Goal: Task Accomplishment & Management: Use online tool/utility

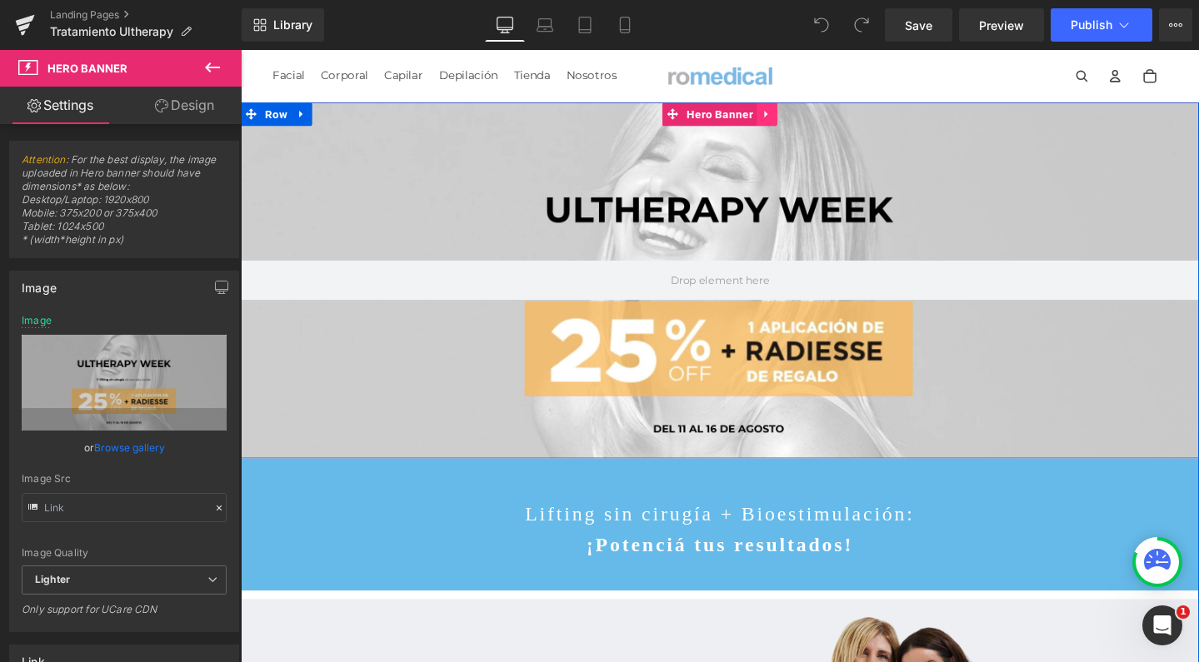
click at [791, 119] on icon at bounding box center [792, 117] width 3 height 7
click at [800, 119] on icon at bounding box center [806, 118] width 12 height 12
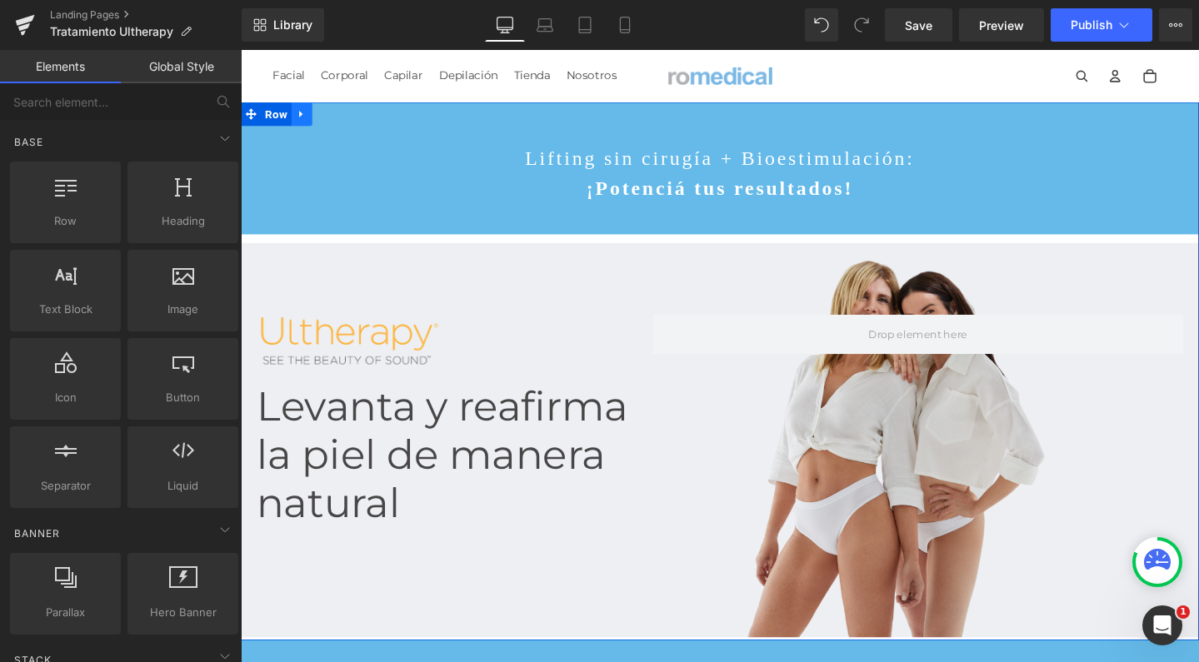
click at [304, 122] on link at bounding box center [305, 117] width 22 height 25
click at [345, 122] on icon at bounding box center [348, 118] width 12 height 12
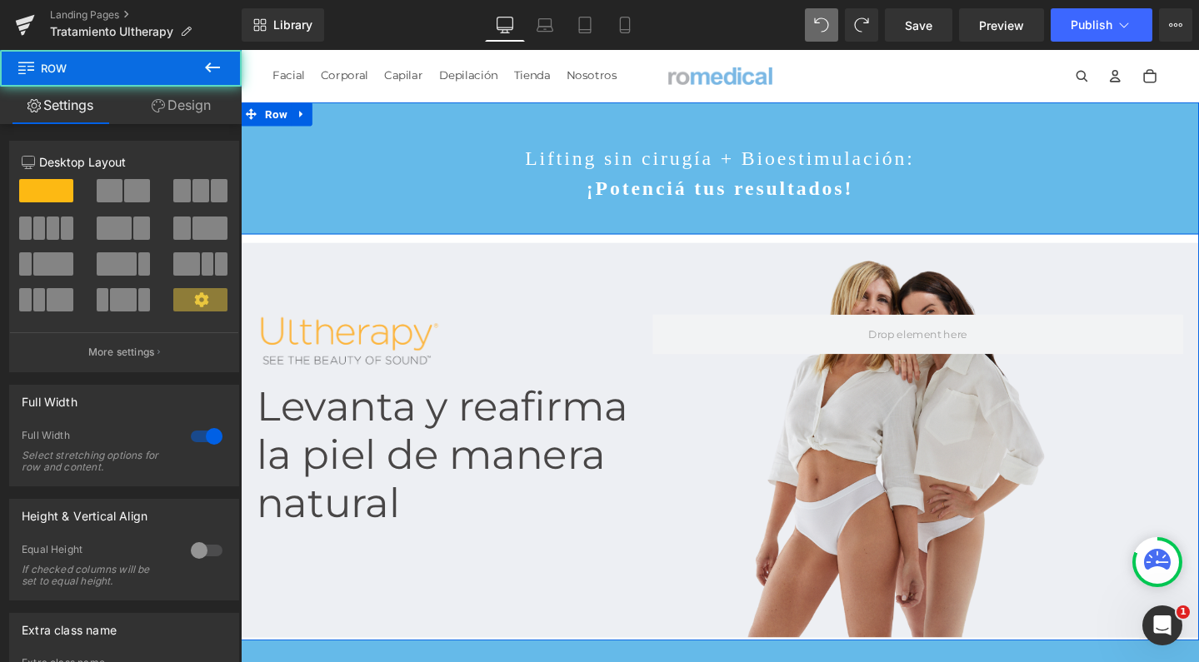
click at [566, 122] on div "Lifting sin cirugía + Bioestimulación: ¡Potenciá tus resultados! Text Block Row" at bounding box center [745, 174] width 1008 height 139
click at [302, 117] on icon at bounding box center [303, 117] width 3 height 7
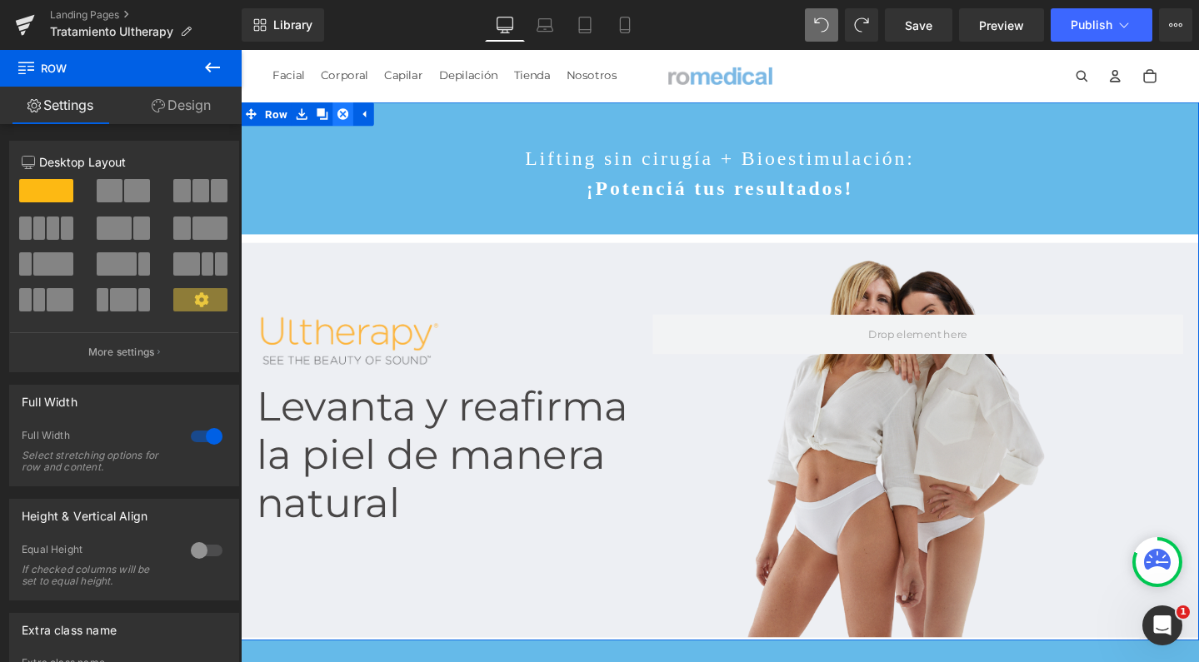
click at [342, 122] on icon at bounding box center [348, 118] width 12 height 12
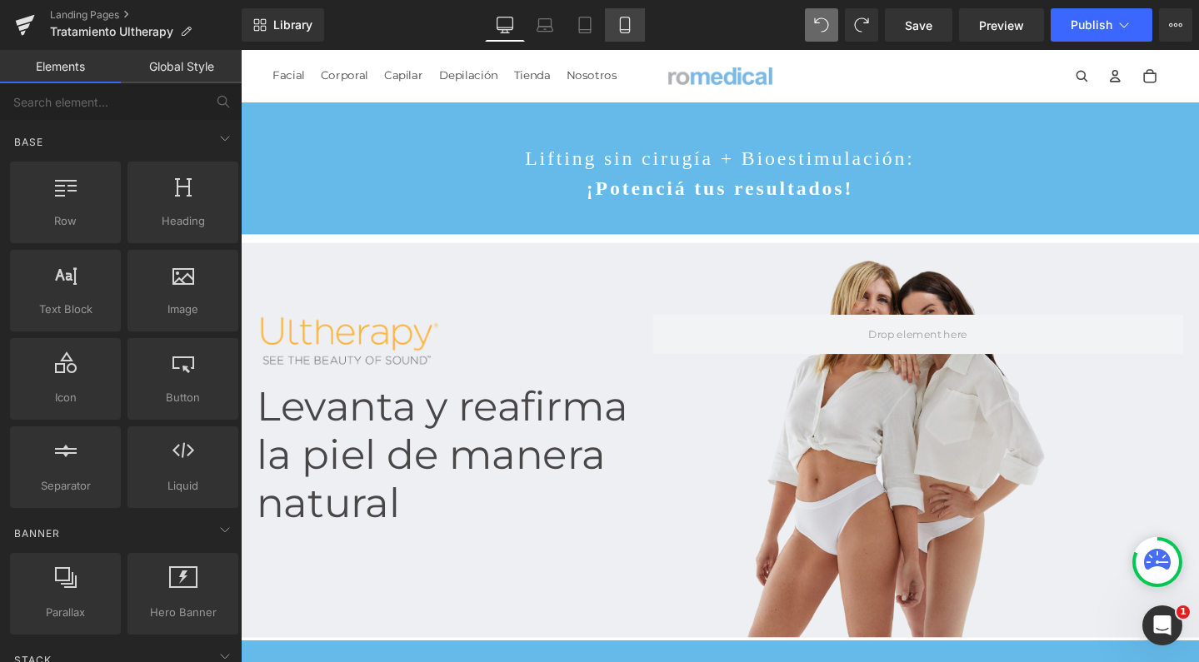
click at [606, 34] on link "Mobile" at bounding box center [625, 24] width 40 height 33
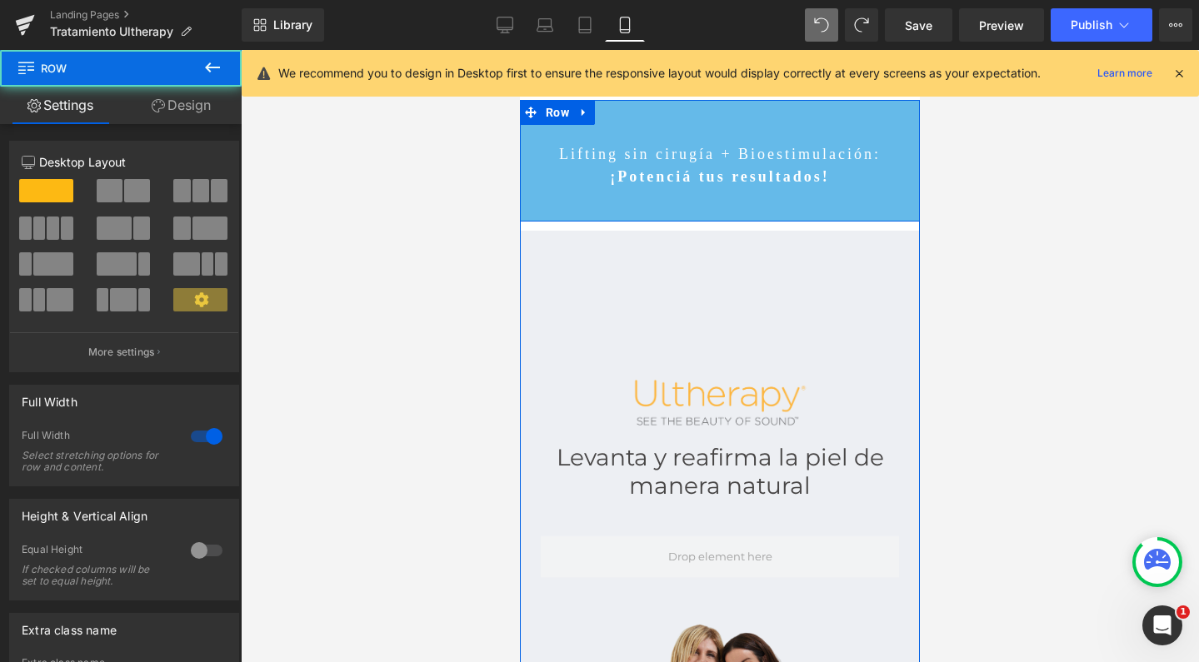
click at [644, 121] on div "Lifting sin cirugía + Bioestimulación: ¡Potenciá tus resultados! Text Block Row" at bounding box center [720, 161] width 400 height 122
click at [536, 208] on div "Lifting sin cirugía + Bioestimulación: ¡Potenciá tus resultados! Text Block Row" at bounding box center [720, 161] width 400 height 122
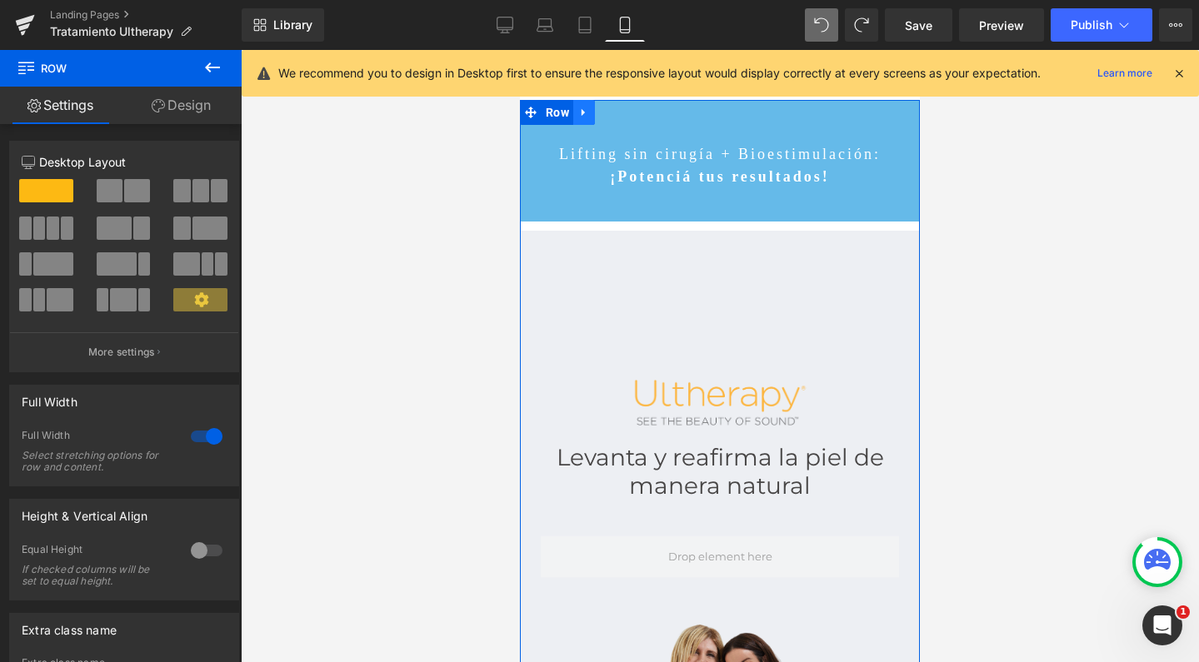
click at [579, 122] on link at bounding box center [584, 112] width 22 height 25
click at [543, 187] on div "Lifting sin cirugía + Bioestimulación: ¡Potenciá tus resultados! Text Block" at bounding box center [720, 165] width 400 height 45
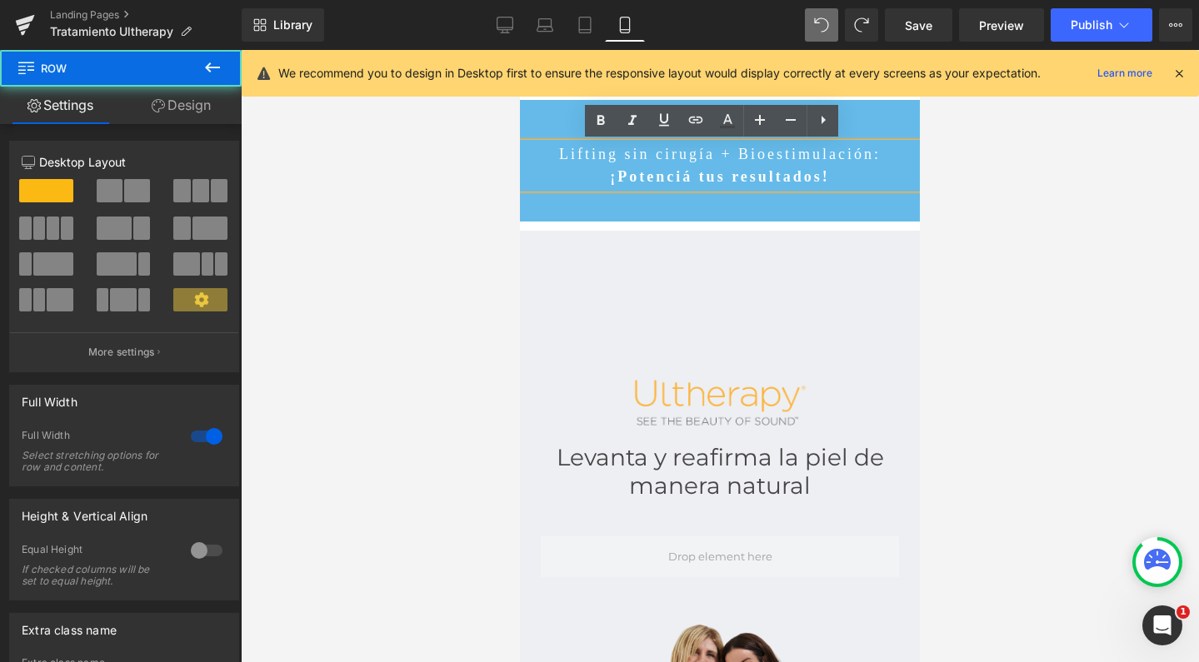
click at [532, 122] on div "Lifting sin cirugía + Bioestimulación: ¡Potenciá tus resultados! Text Block Row" at bounding box center [720, 161] width 400 height 122
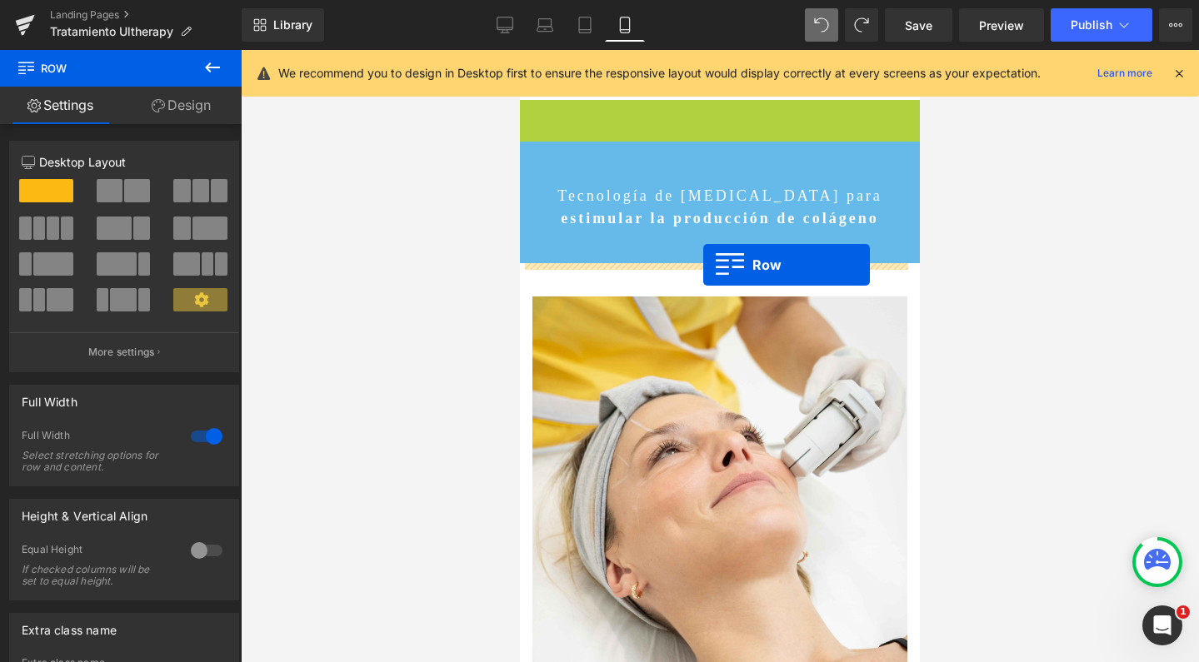
drag, startPoint x: 526, startPoint y: 115, endPoint x: 703, endPoint y: 265, distance: 232.3
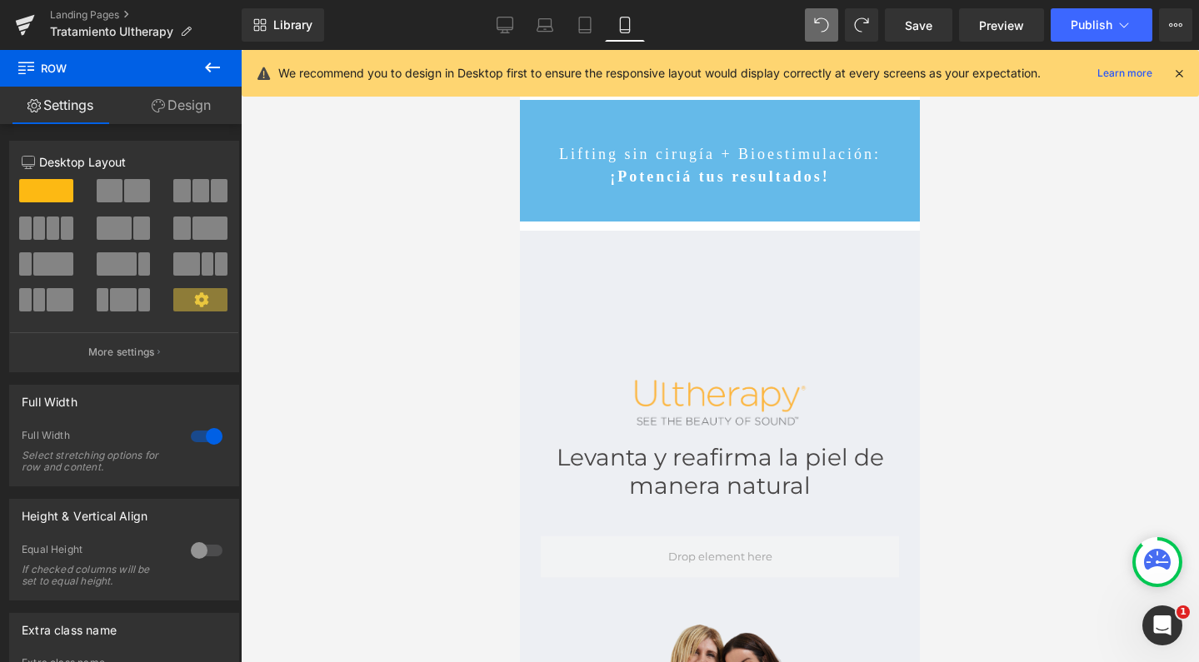
click at [202, 57] on icon at bounding box center [212, 67] width 20 height 20
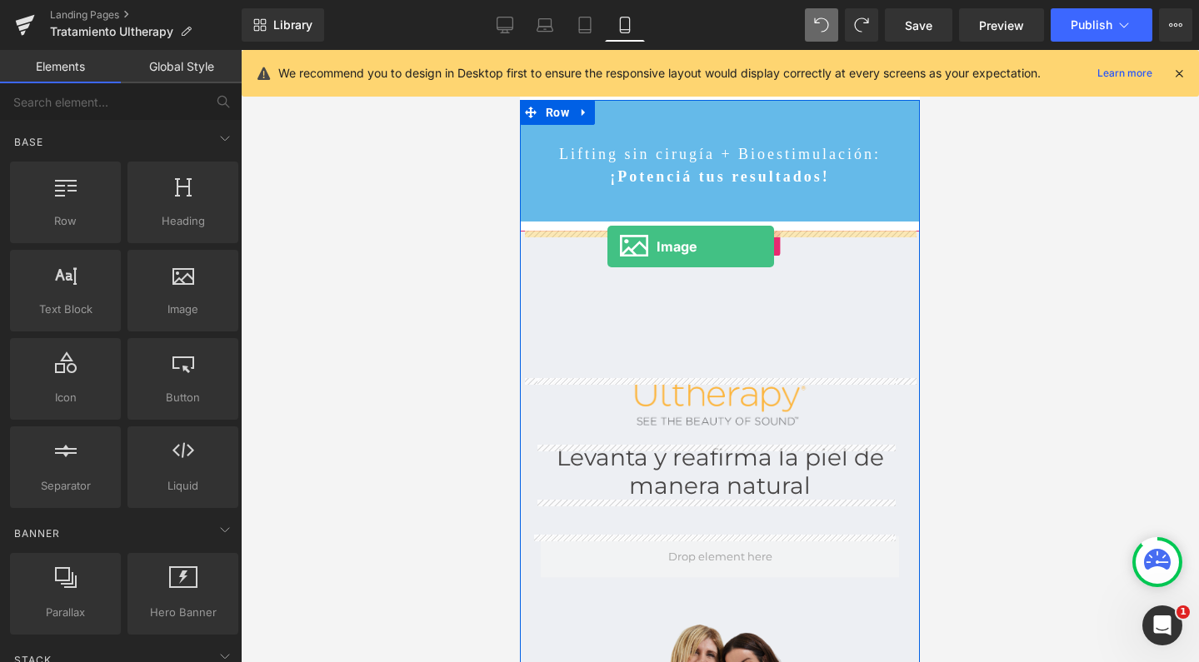
drag, startPoint x: 684, startPoint y: 326, endPoint x: 607, endPoint y: 247, distance: 110.1
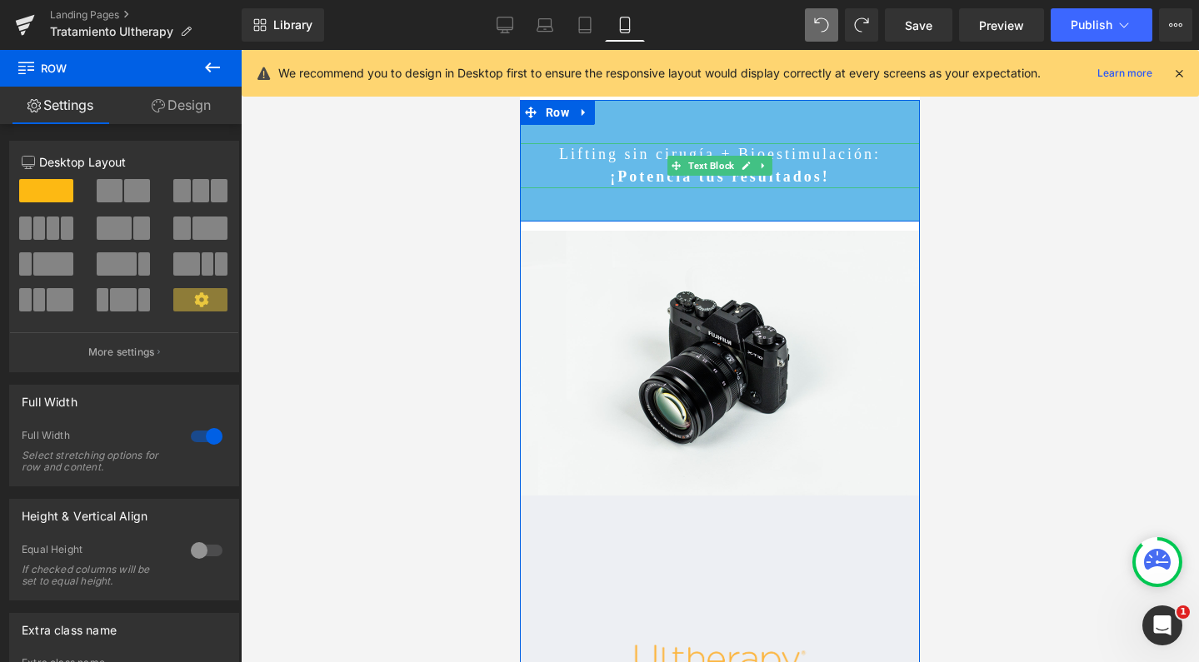
drag, startPoint x: 614, startPoint y: 107, endPoint x: 565, endPoint y: 183, distance: 91.0
click at [565, 183] on div "Lifting sin cirugía + Bioestimulación: ¡Potenciá tus resultados! Text Block Row" at bounding box center [720, 161] width 400 height 122
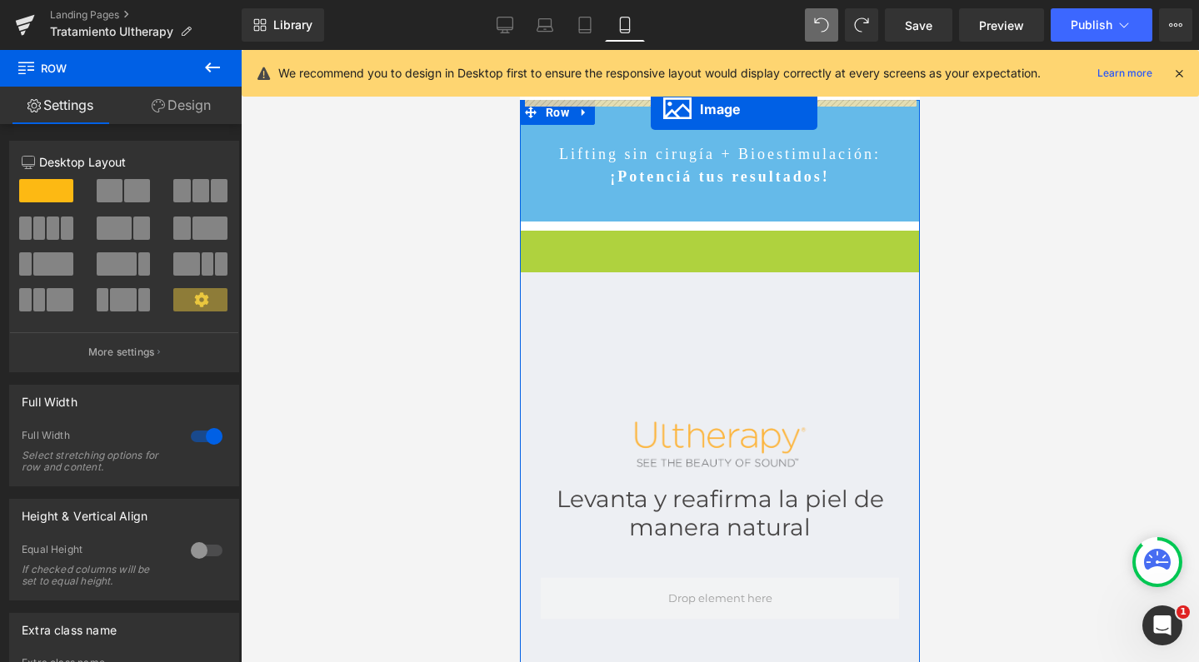
drag, startPoint x: 681, startPoint y: 298, endPoint x: 650, endPoint y: 109, distance: 191.6
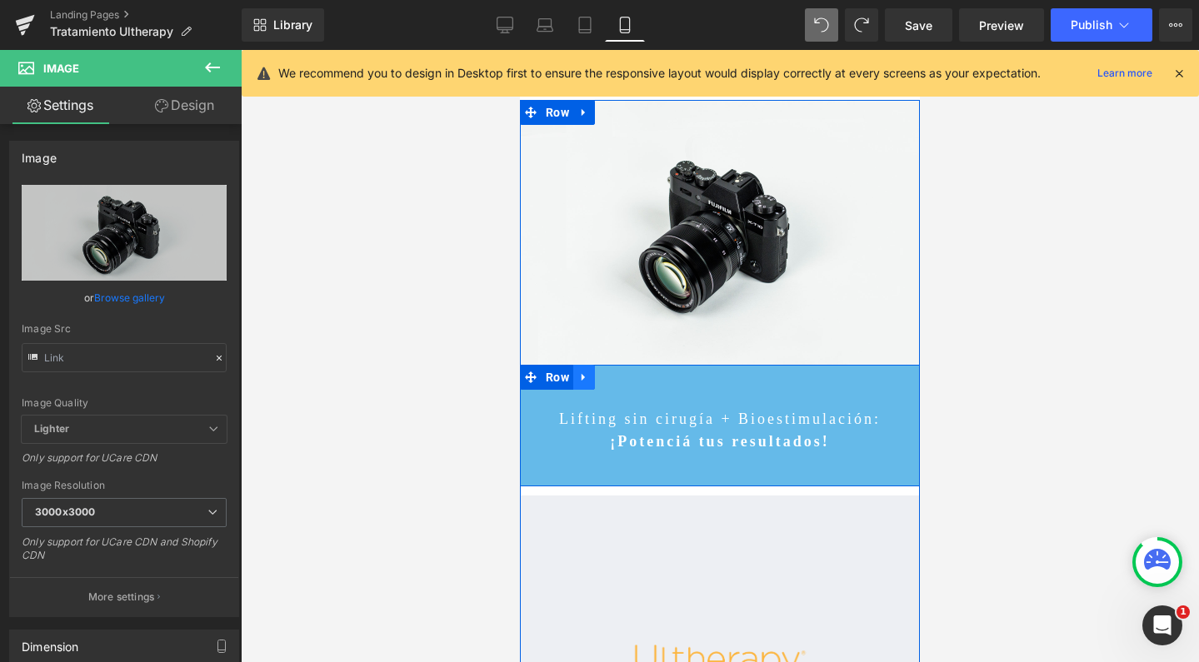
click at [584, 380] on link at bounding box center [584, 377] width 22 height 25
click at [621, 379] on icon at bounding box center [627, 377] width 12 height 12
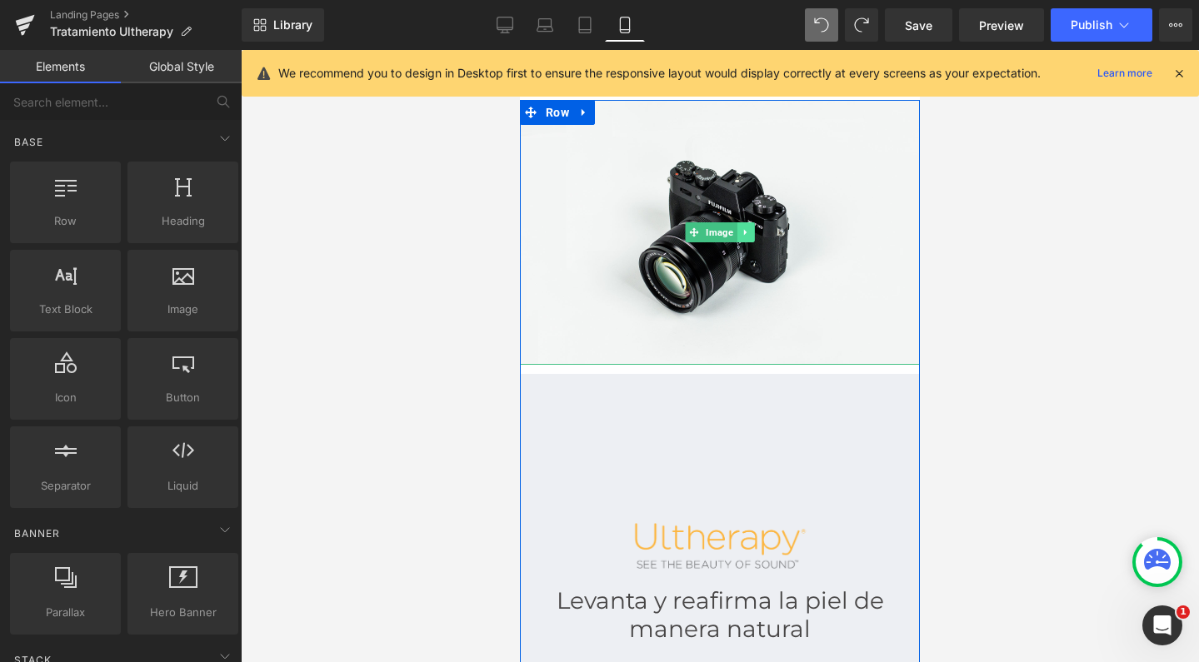
click at [743, 234] on icon at bounding box center [744, 233] width 2 height 6
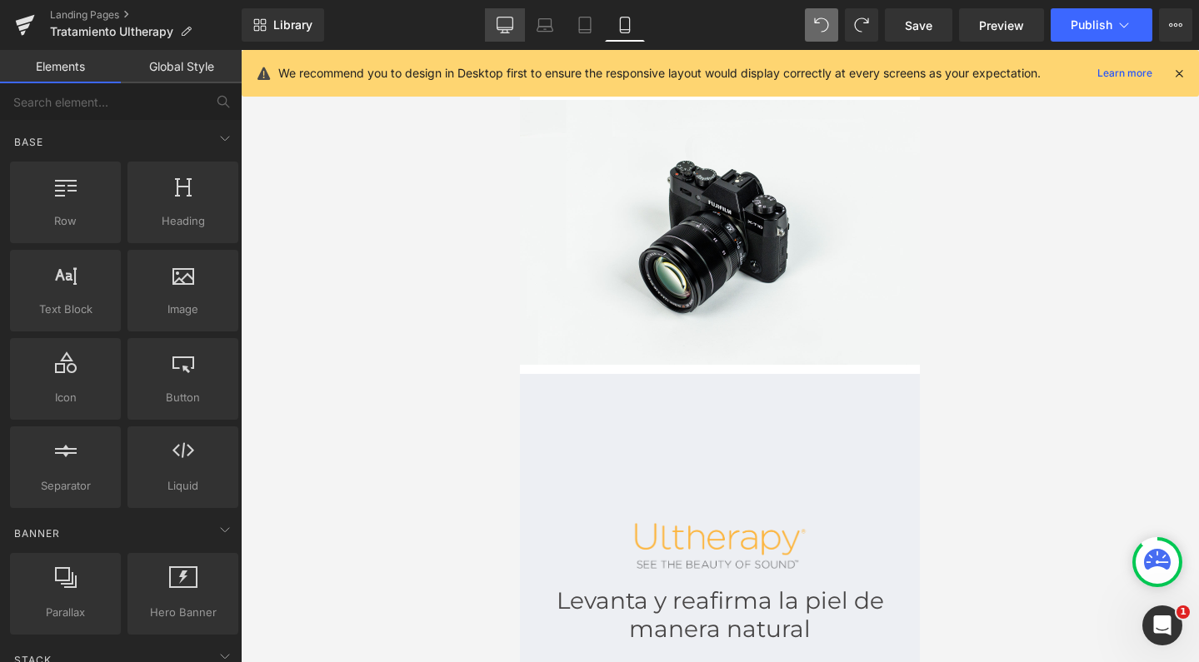
click at [498, 39] on link "Desktop" at bounding box center [505, 24] width 40 height 33
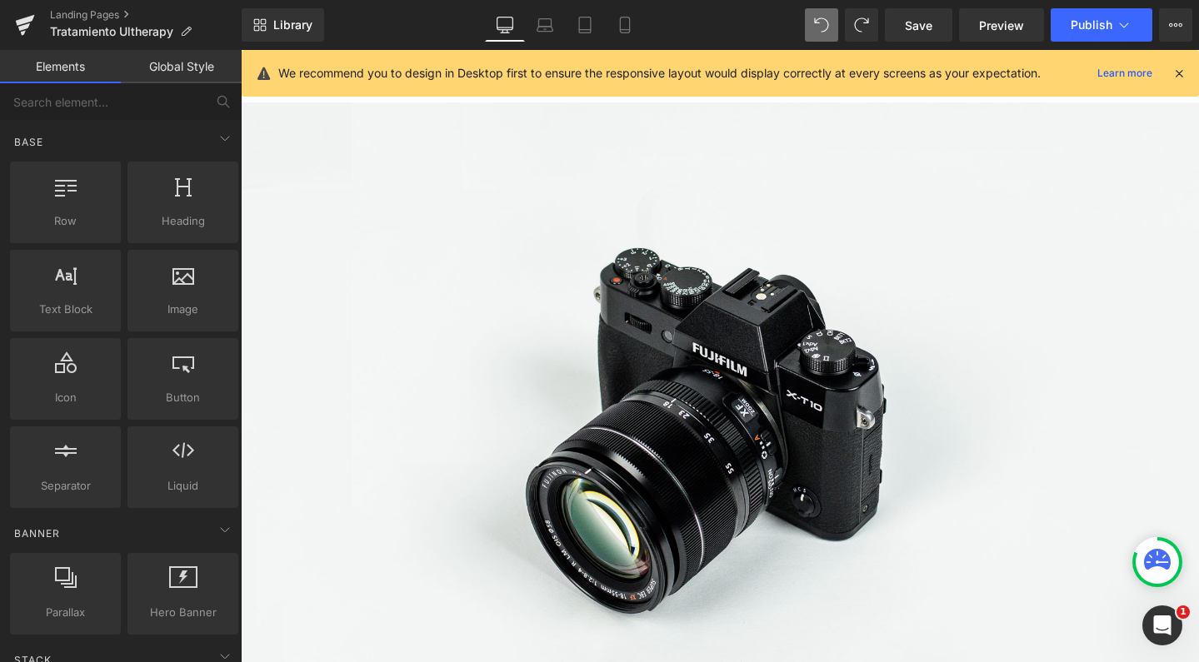
scroll to position [55, 0]
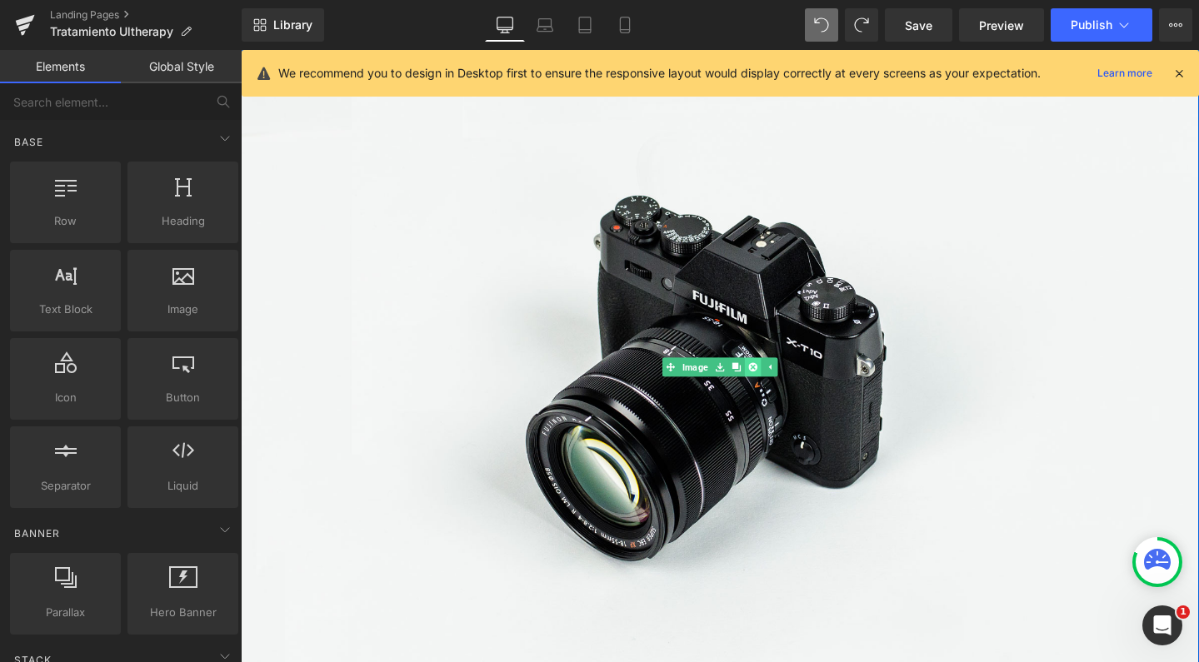
click at [775, 386] on icon at bounding box center [779, 384] width 9 height 9
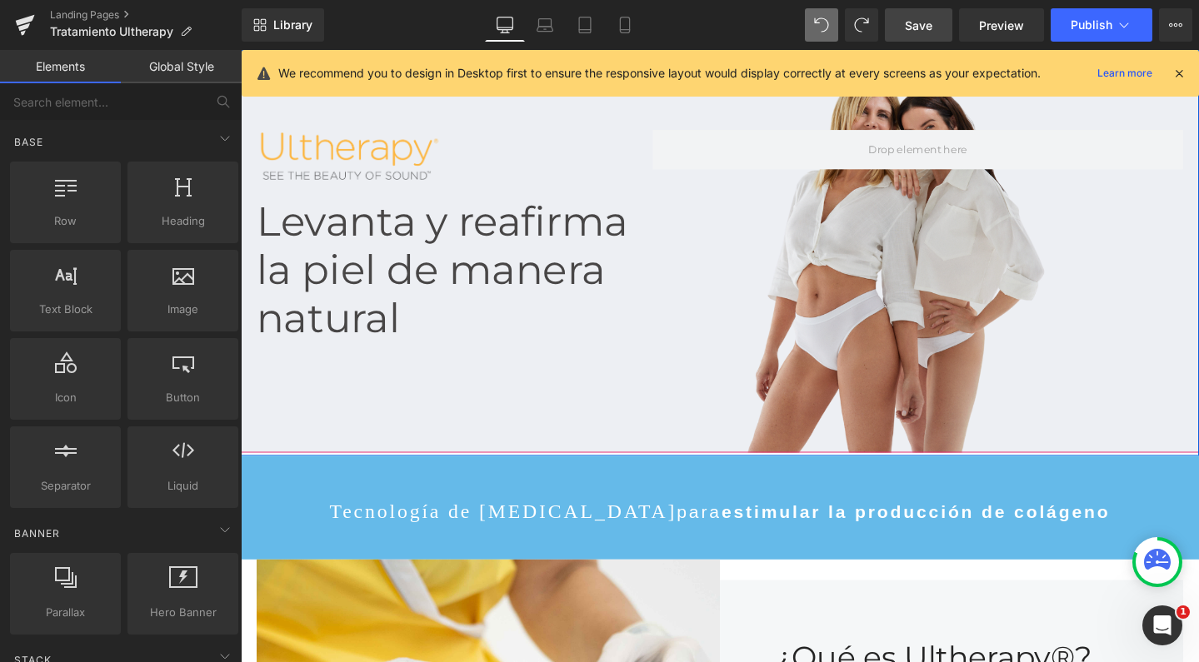
click at [912, 31] on span "Save" at bounding box center [918, 25] width 27 height 17
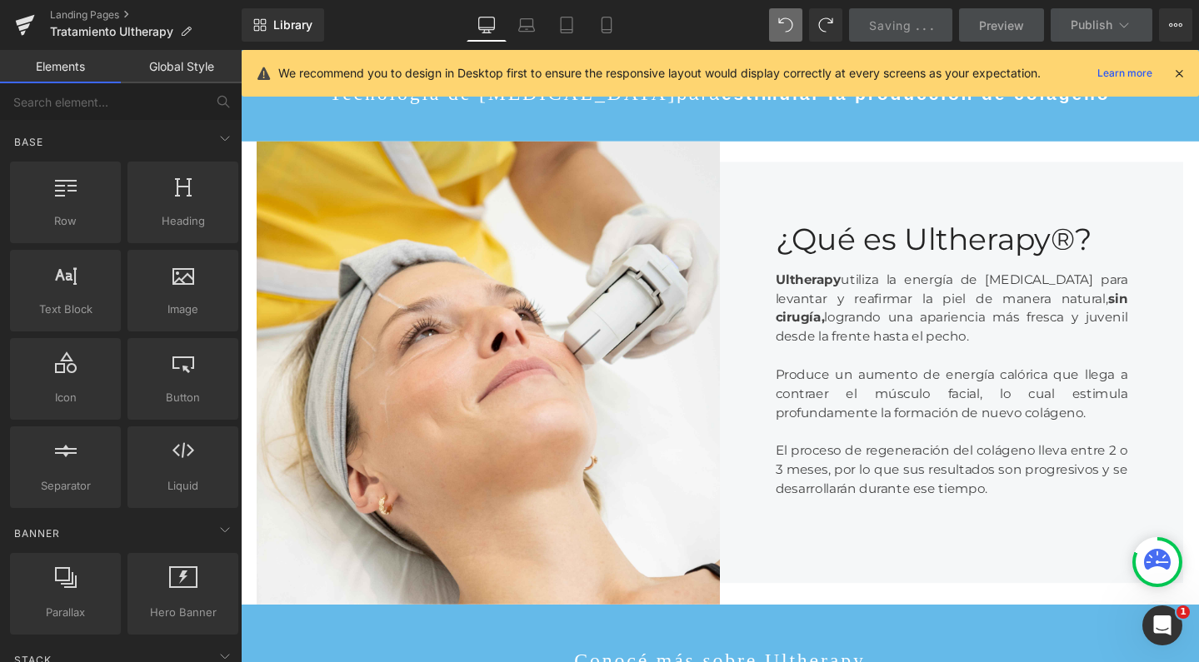
scroll to position [497, 0]
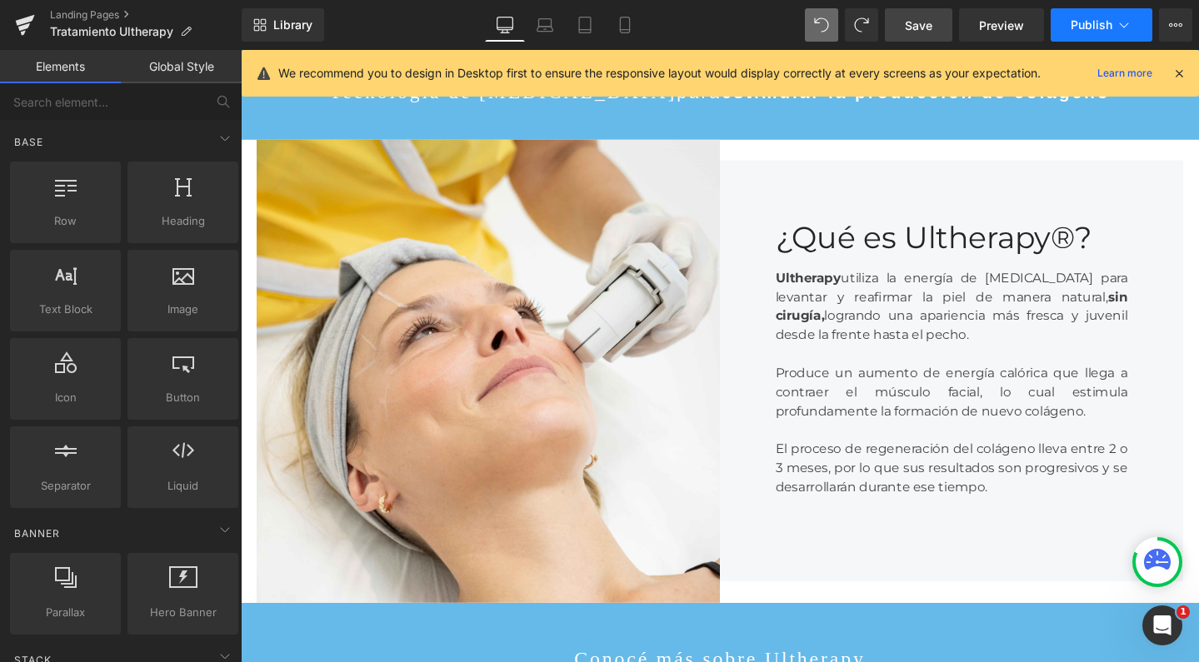
click at [1074, 29] on span "Publish" at bounding box center [1091, 24] width 42 height 13
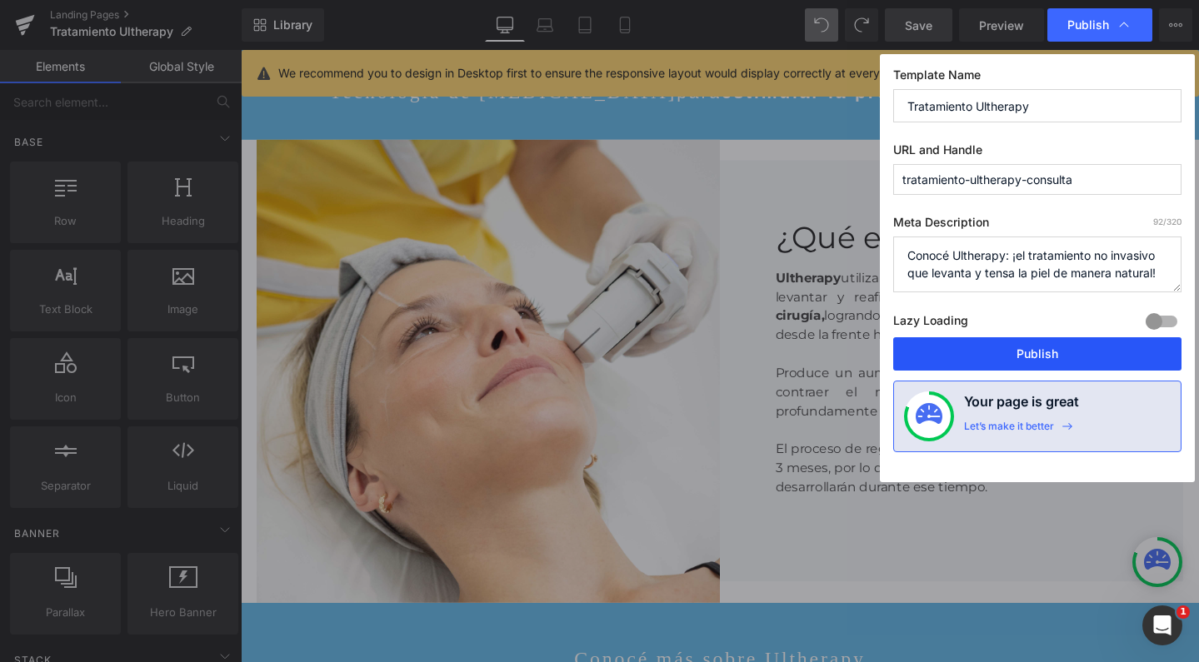
click at [942, 355] on button "Publish" at bounding box center [1037, 353] width 288 height 33
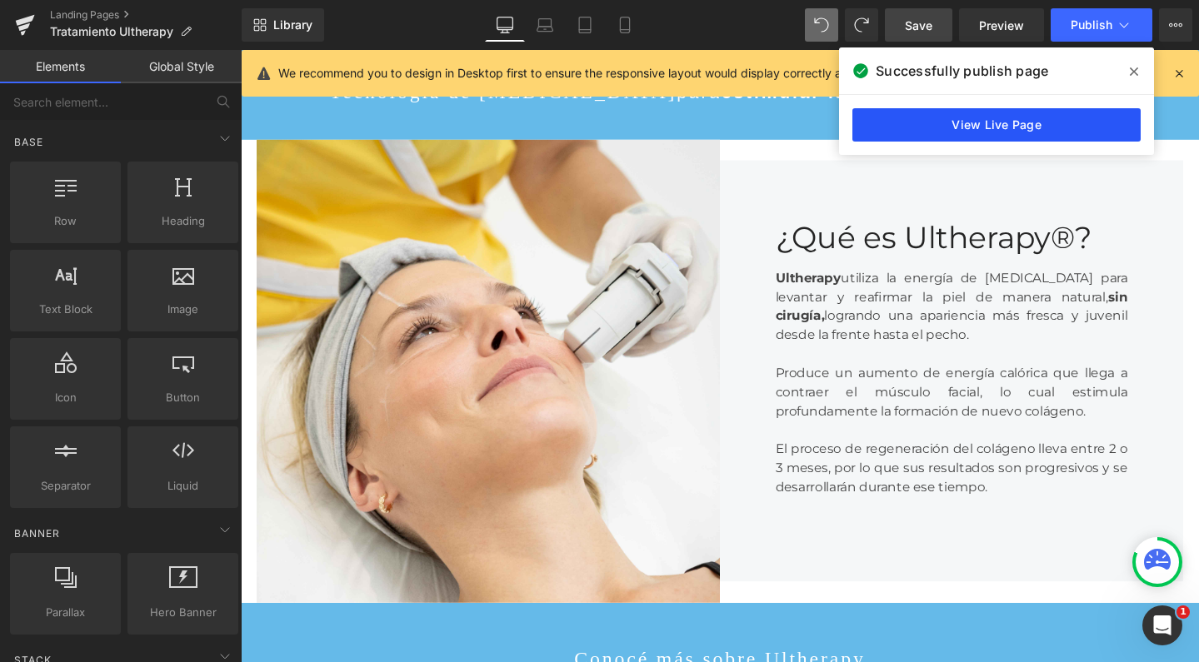
click at [998, 133] on link "View Live Page" at bounding box center [996, 124] width 288 height 33
